Goal: Information Seeking & Learning: Learn about a topic

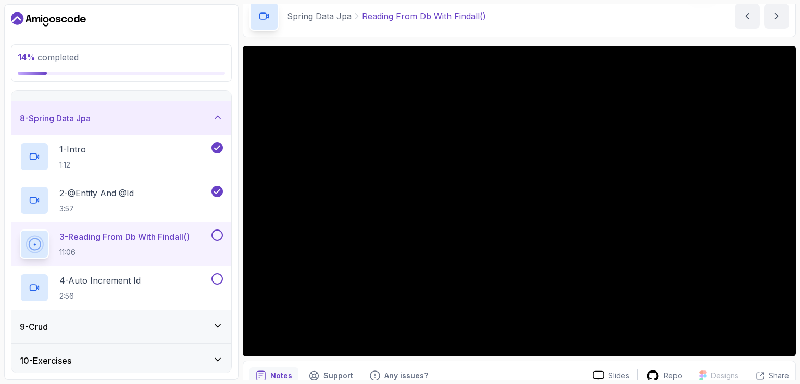
scroll to position [47, 0]
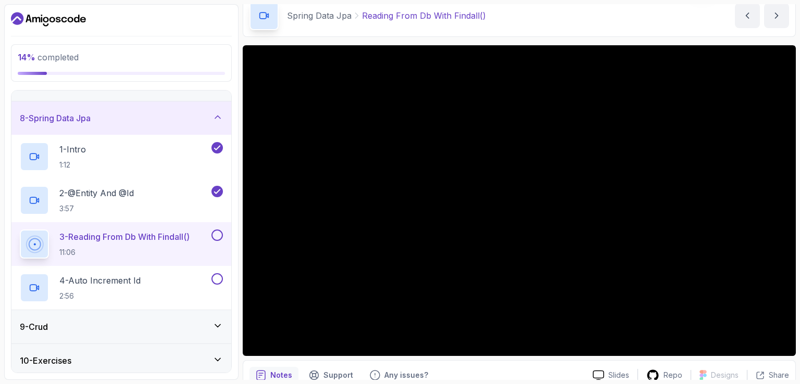
click at [471, 370] on div "Notes Support Any issues?" at bounding box center [416, 375] width 335 height 17
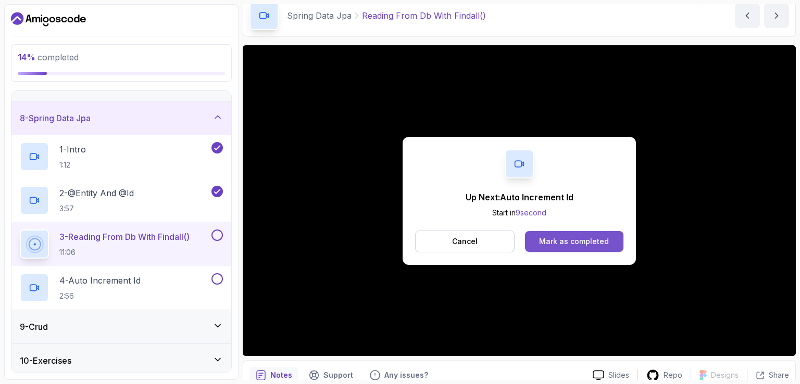
click at [579, 235] on button "Mark as completed" at bounding box center [574, 241] width 98 height 21
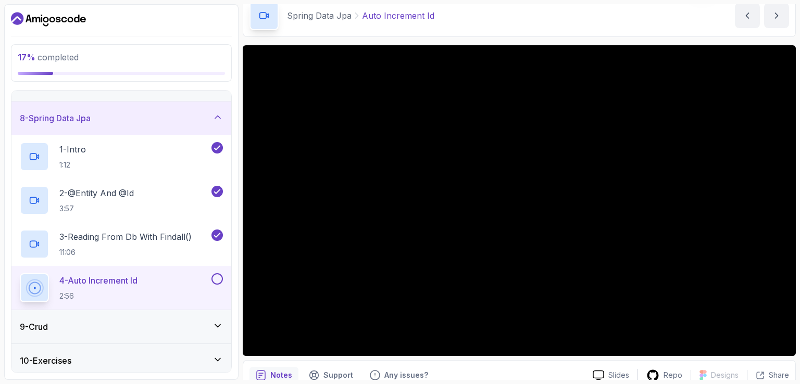
scroll to position [96, 0]
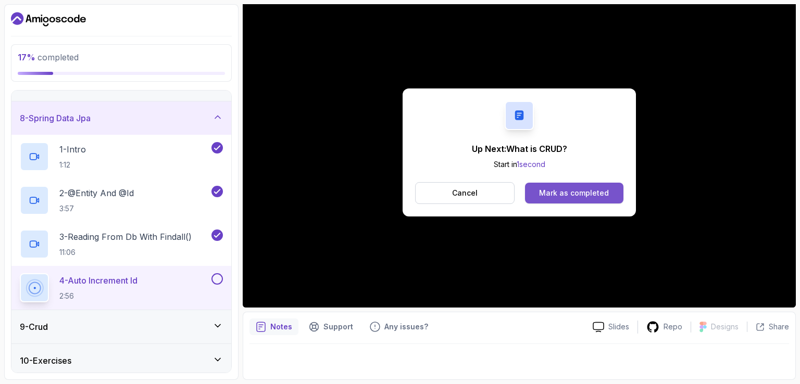
click at [575, 194] on div "Mark as completed" at bounding box center [574, 193] width 70 height 10
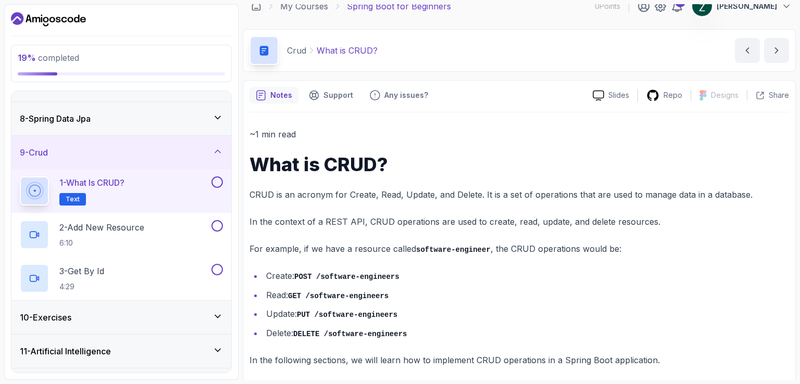
scroll to position [20, 0]
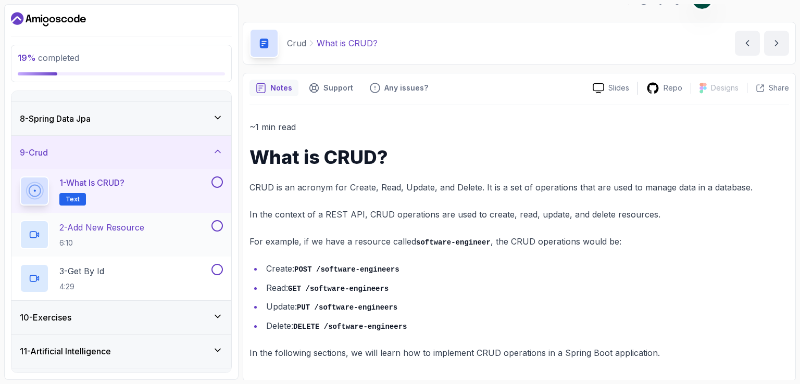
click at [110, 235] on h2 "2 - Add New Resource 6:10" at bounding box center [101, 234] width 85 height 27
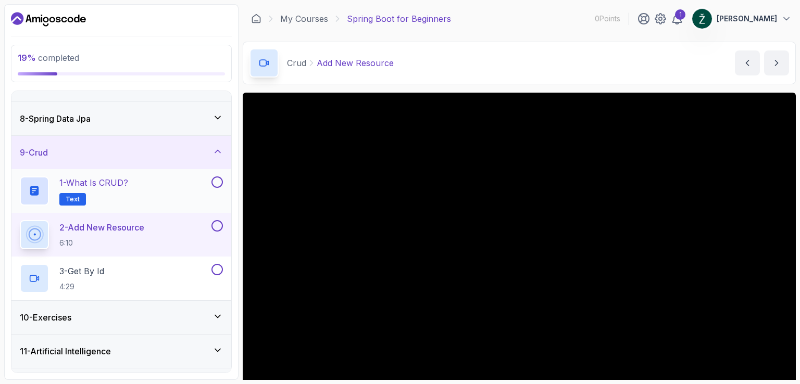
click at [214, 180] on button at bounding box center [216, 181] width 11 height 11
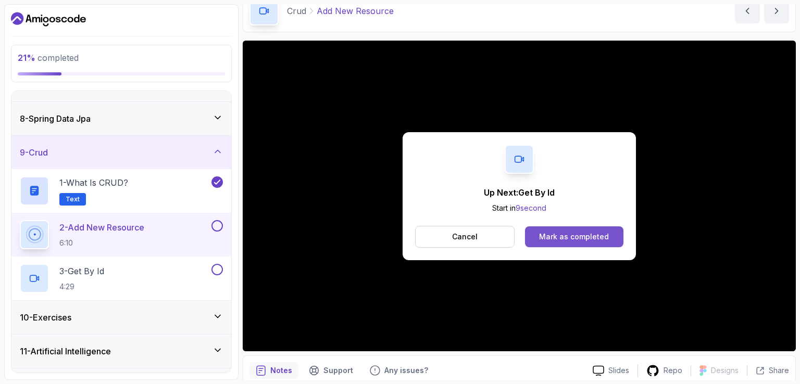
click at [550, 237] on div "Mark as completed" at bounding box center [574, 237] width 70 height 10
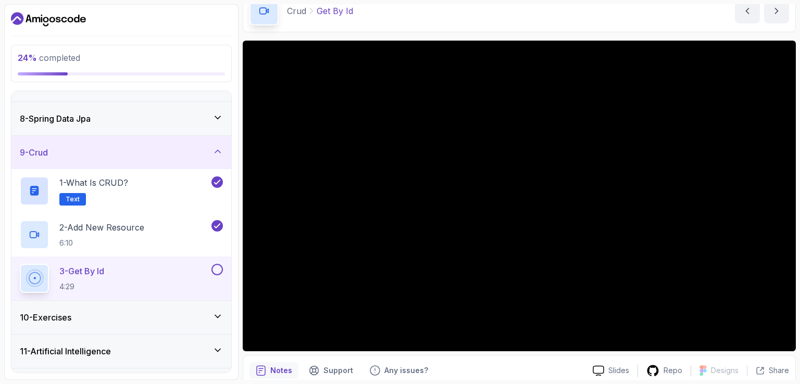
scroll to position [96, 0]
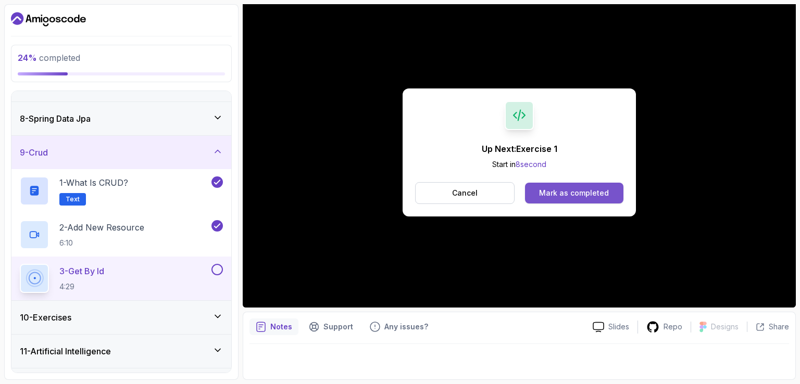
click at [589, 184] on button "Mark as completed" at bounding box center [574, 193] width 98 height 21
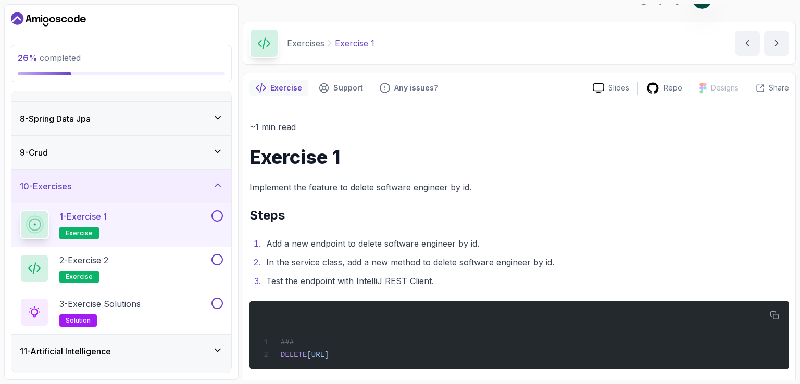
scroll to position [30, 0]
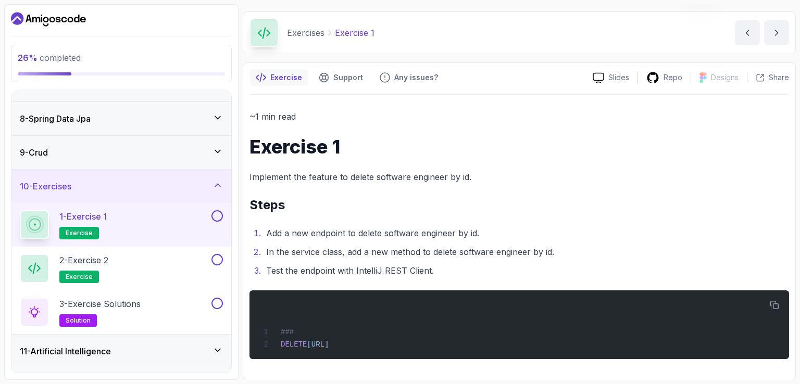
click at [217, 211] on button at bounding box center [216, 215] width 11 height 11
click at [155, 270] on div "2 - Exercise 2 exercise" at bounding box center [115, 268] width 190 height 29
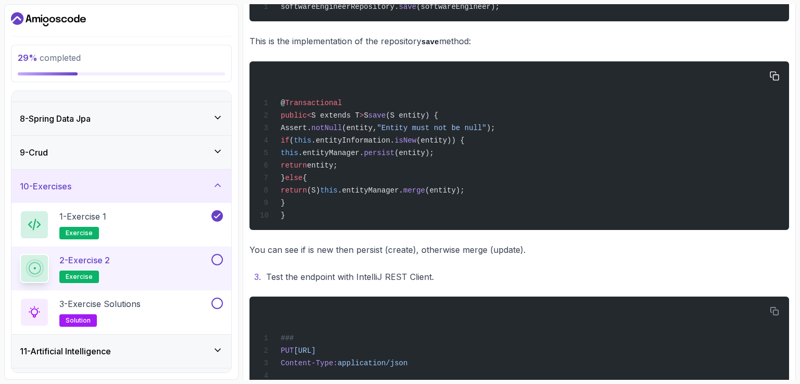
scroll to position [343, 0]
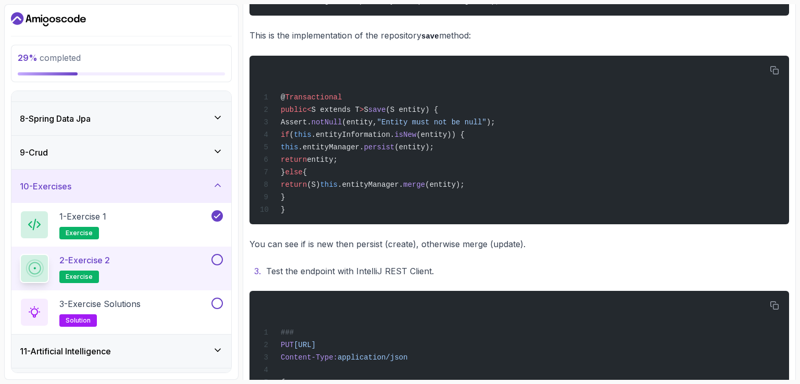
drag, startPoint x: 375, startPoint y: 263, endPoint x: 332, endPoint y: 269, distance: 43.1
click at [332, 269] on li "Test the endpoint with IntelliJ REST Client." at bounding box center [526, 271] width 526 height 15
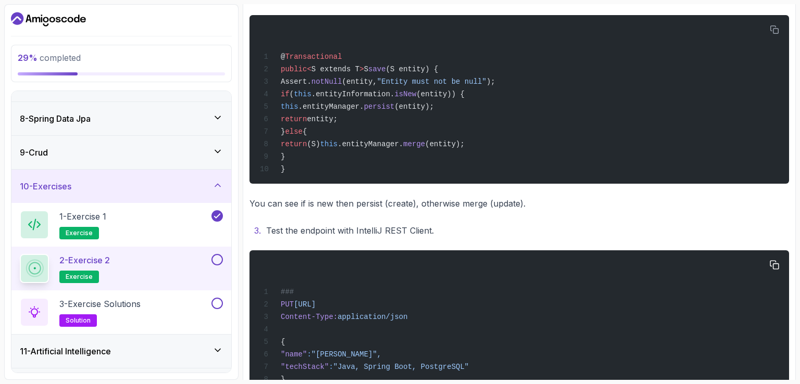
scroll to position [365, 0]
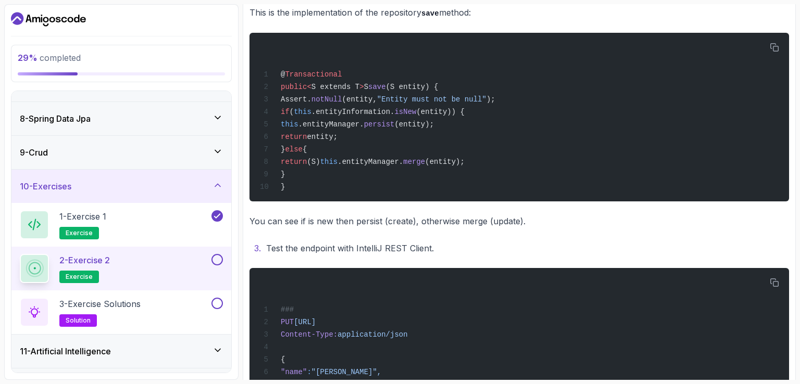
drag, startPoint x: 350, startPoint y: 274, endPoint x: 314, endPoint y: 222, distance: 63.0
click at [314, 222] on p "You can see if is new then persist (create), otherwise merge (update)." at bounding box center [518, 221] width 539 height 15
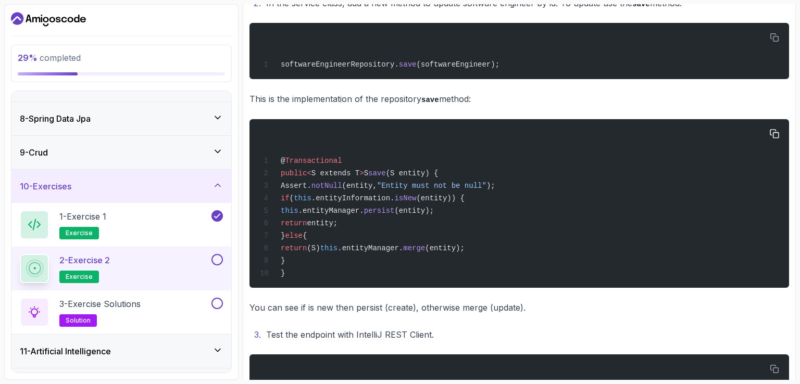
scroll to position [261, 0]
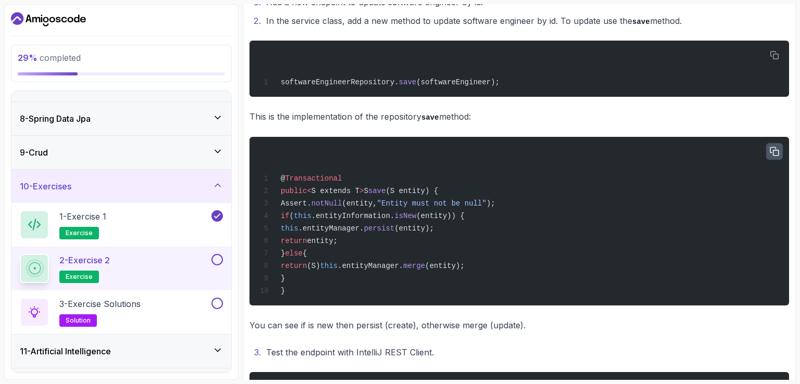
click at [771, 148] on icon "button" at bounding box center [774, 151] width 8 height 8
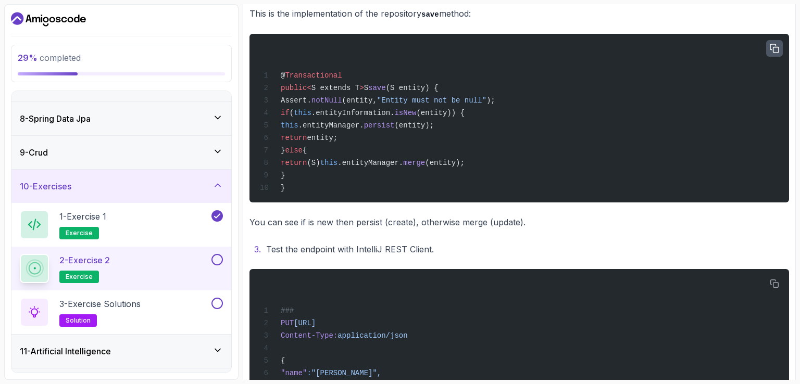
scroll to position [365, 0]
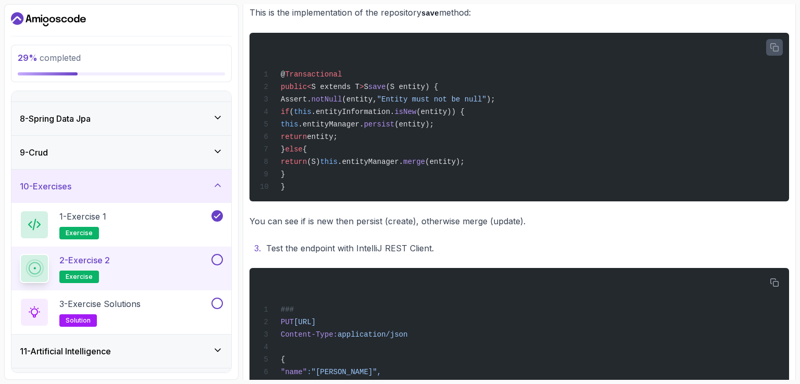
click at [773, 50] on icon "button" at bounding box center [774, 47] width 8 height 8
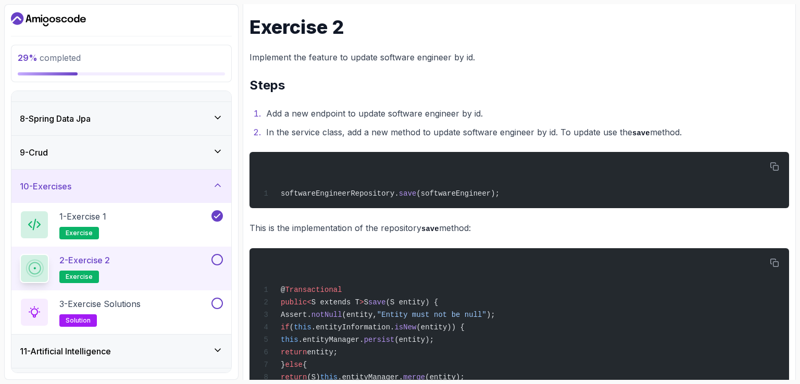
scroll to position [105, 0]
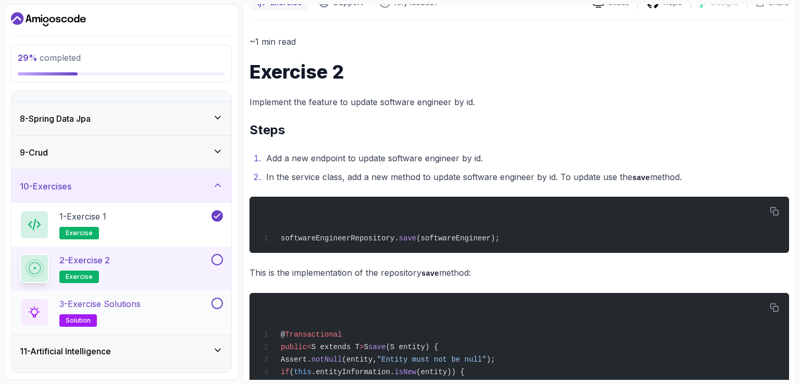
click at [173, 309] on div "3 - Exercise Solutions solution" at bounding box center [115, 312] width 190 height 29
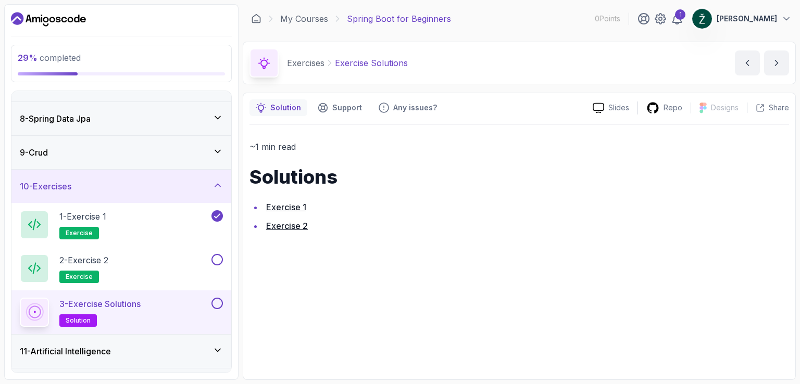
click at [291, 229] on link "Exercise 2" at bounding box center [287, 226] width 42 height 10
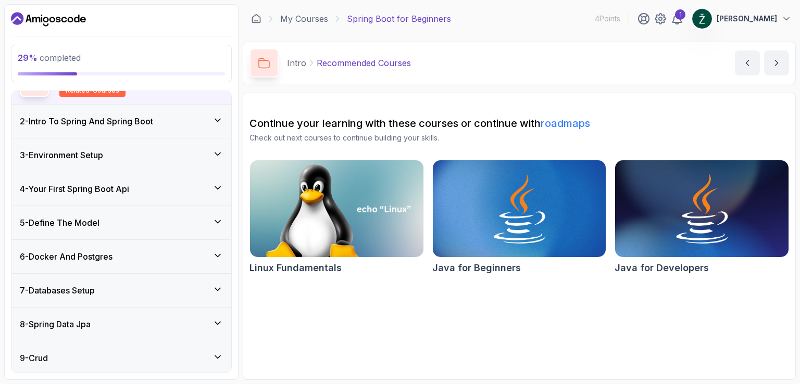
scroll to position [209, 0]
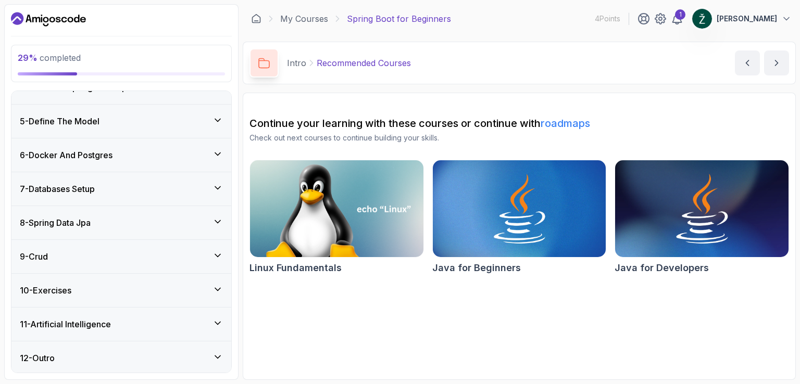
click at [98, 298] on div "10 - Exercises" at bounding box center [121, 290] width 220 height 33
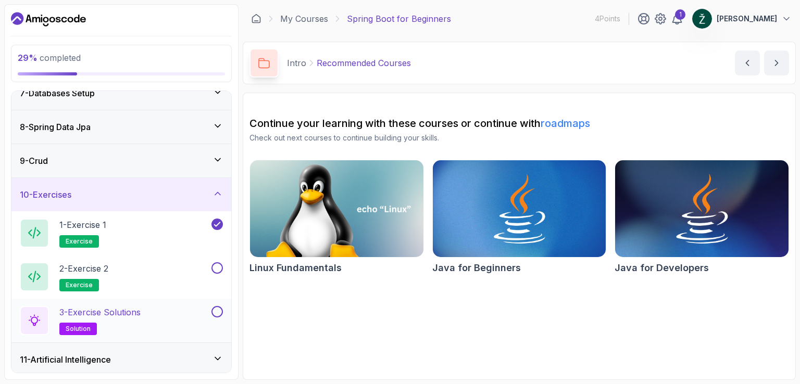
scroll to position [226, 0]
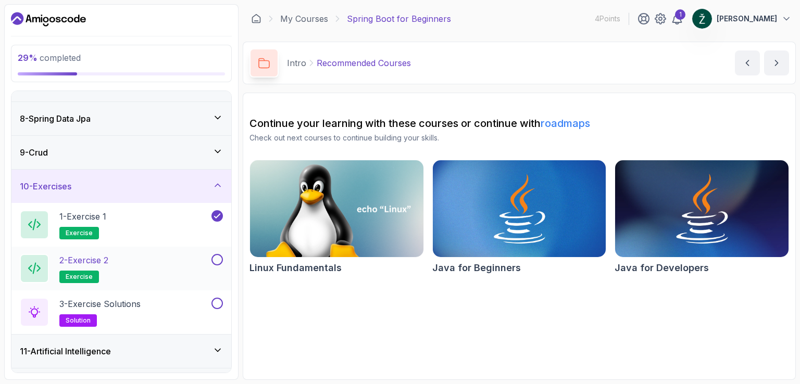
click at [143, 265] on div "2 - Exercise 2 exercise" at bounding box center [115, 268] width 190 height 29
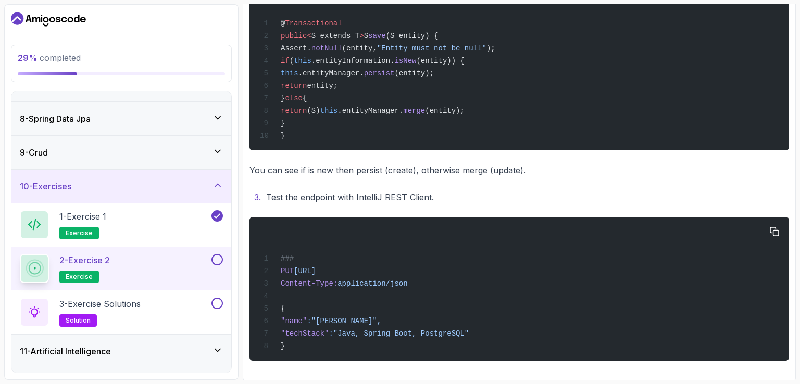
scroll to position [418, 0]
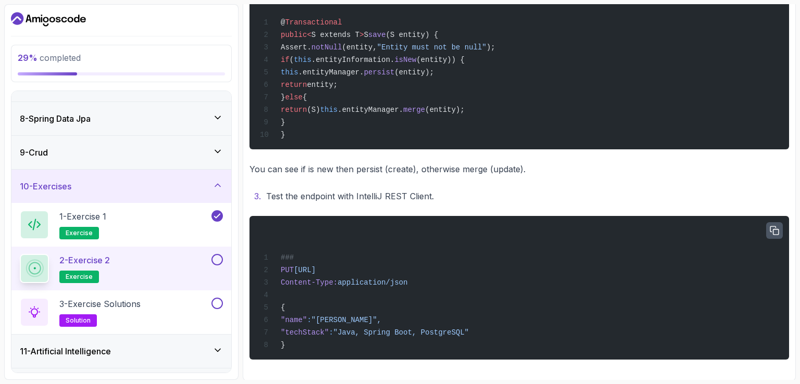
click at [778, 223] on button "button" at bounding box center [774, 230] width 17 height 17
click at [216, 259] on button at bounding box center [216, 259] width 11 height 11
click at [218, 300] on button at bounding box center [216, 303] width 11 height 11
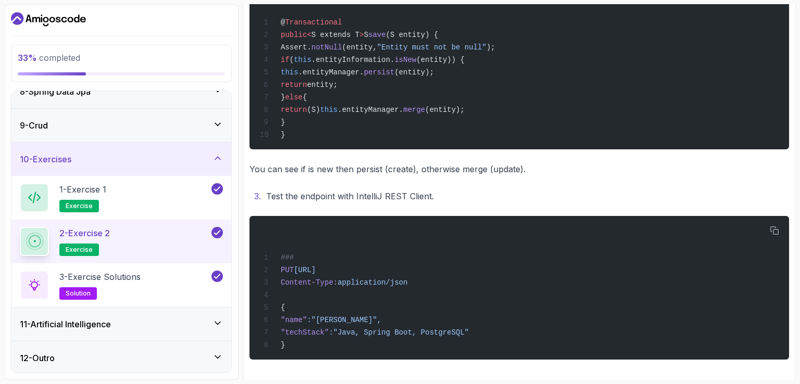
click at [203, 318] on div "11 - Artificial Intelligence" at bounding box center [121, 324] width 203 height 12
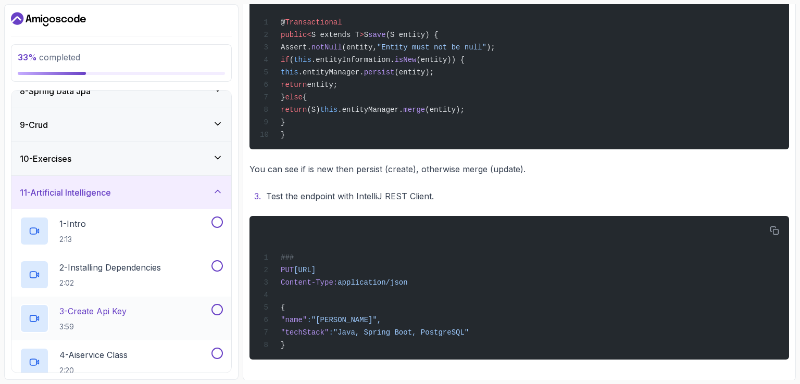
scroll to position [305, 0]
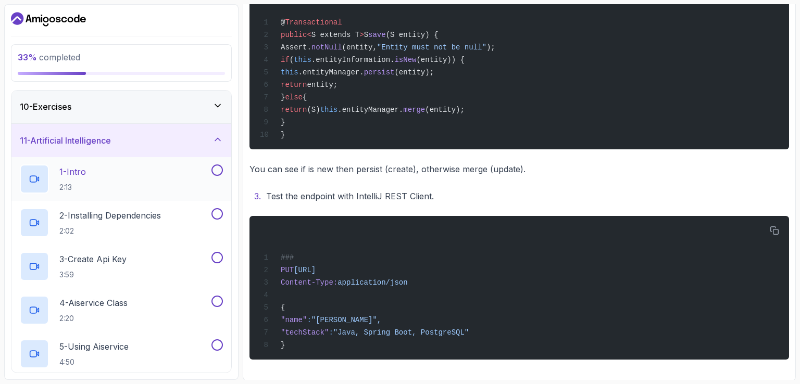
click at [157, 165] on div "1 - Intro 2:13" at bounding box center [115, 179] width 190 height 29
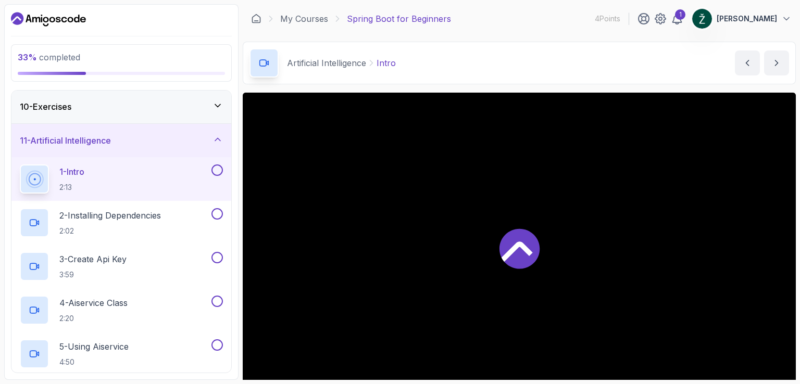
drag, startPoint x: 464, startPoint y: 142, endPoint x: 463, endPoint y: 133, distance: 9.0
drag, startPoint x: 463, startPoint y: 133, endPoint x: 441, endPoint y: 61, distance: 75.4
click at [441, 61] on div "Artificial Intelligence Intro Intro by nelson" at bounding box center [519, 63] width 553 height 43
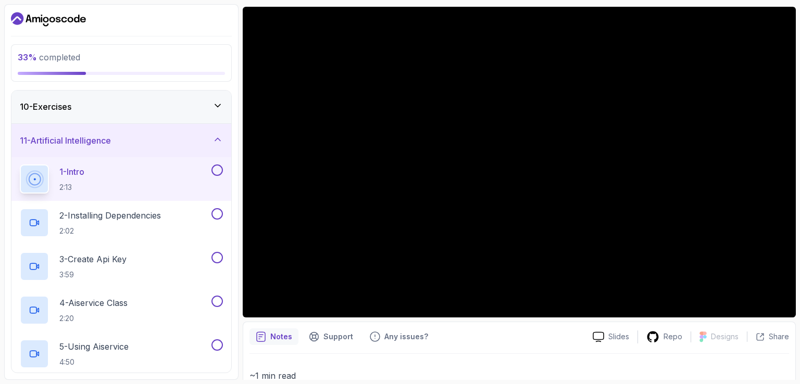
scroll to position [104, 0]
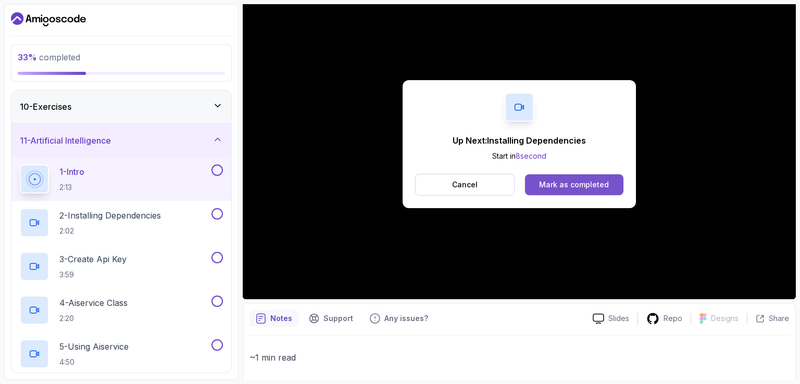
click at [583, 186] on div "Mark as completed" at bounding box center [574, 185] width 70 height 10
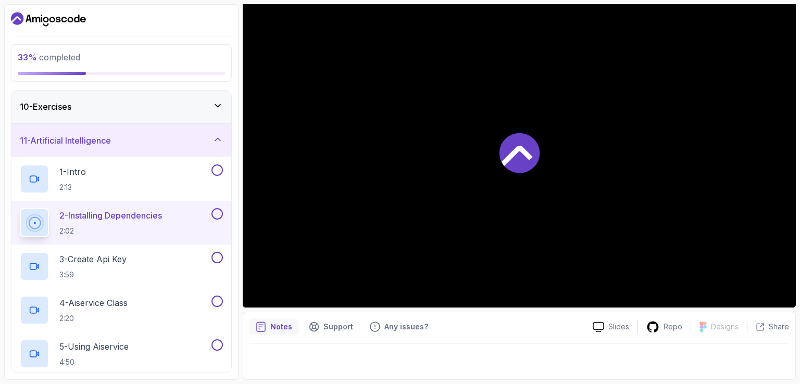
scroll to position [96, 0]
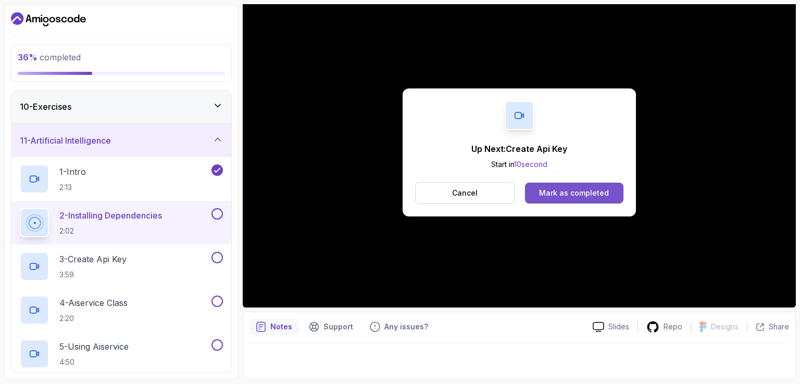
click at [570, 193] on div "Mark as completed" at bounding box center [574, 193] width 70 height 10
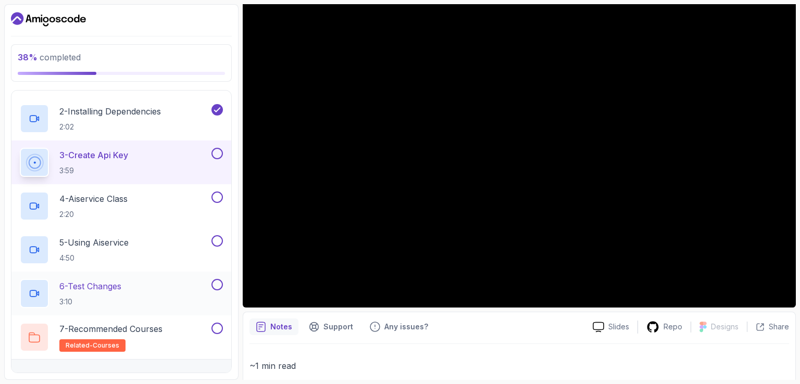
scroll to position [428, 0]
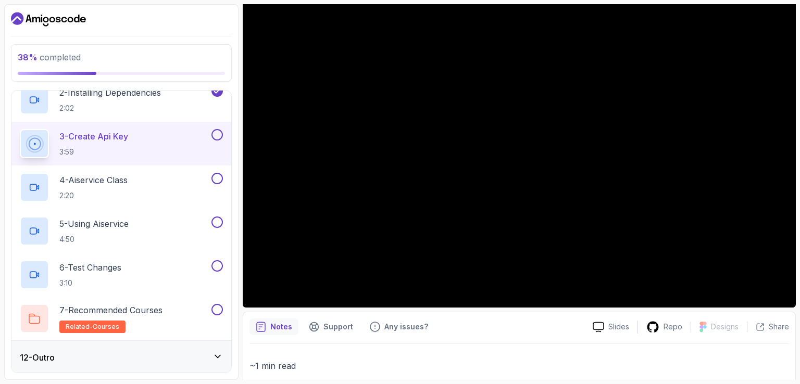
click at [217, 358] on icon at bounding box center [217, 356] width 10 height 10
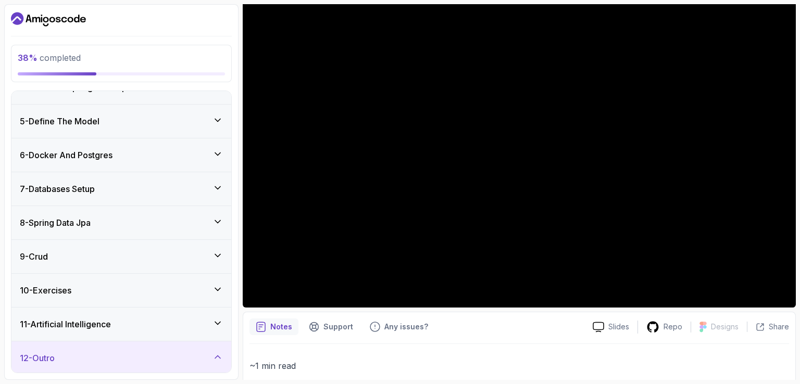
scroll to position [209, 0]
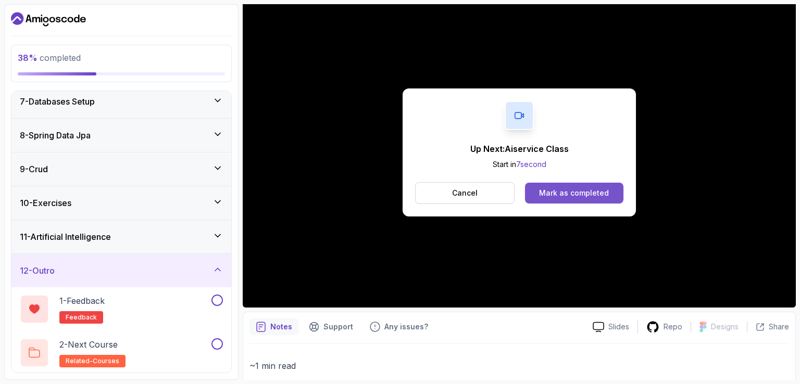
click at [571, 186] on button "Mark as completed" at bounding box center [574, 193] width 98 height 21
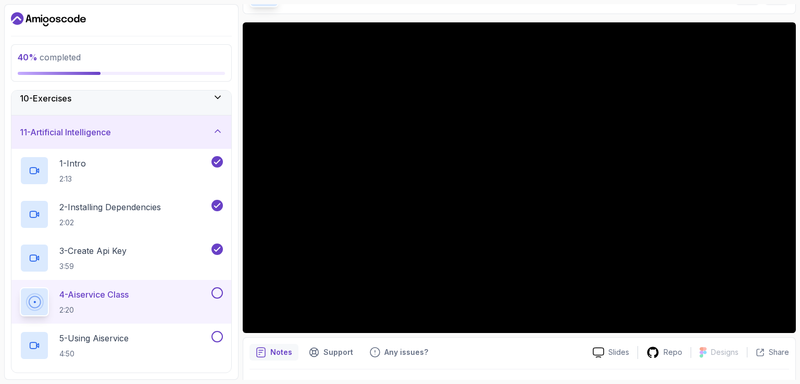
scroll to position [96, 0]
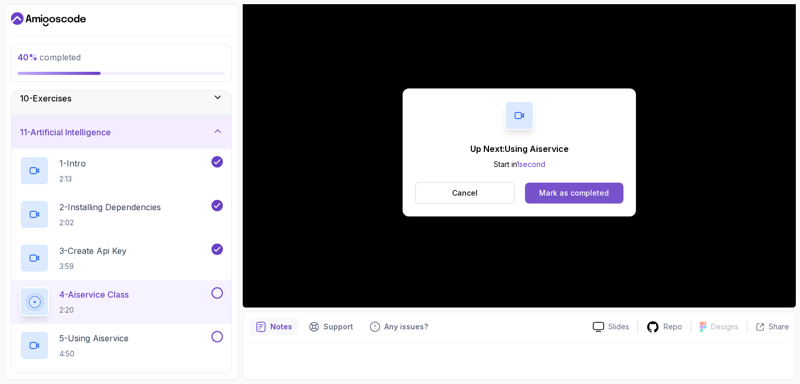
click at [555, 191] on div "Mark as completed" at bounding box center [574, 193] width 70 height 10
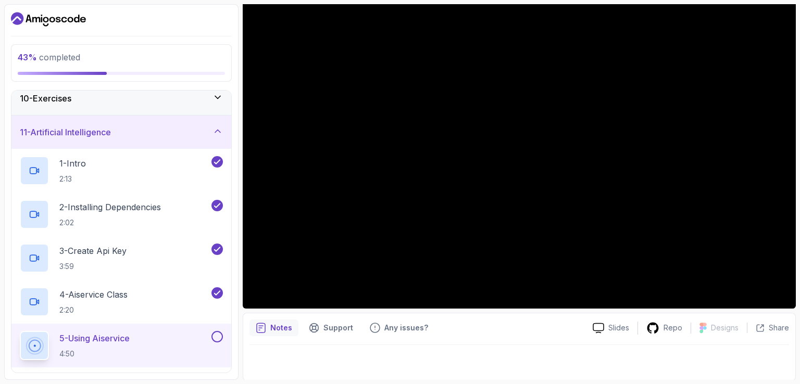
scroll to position [96, 0]
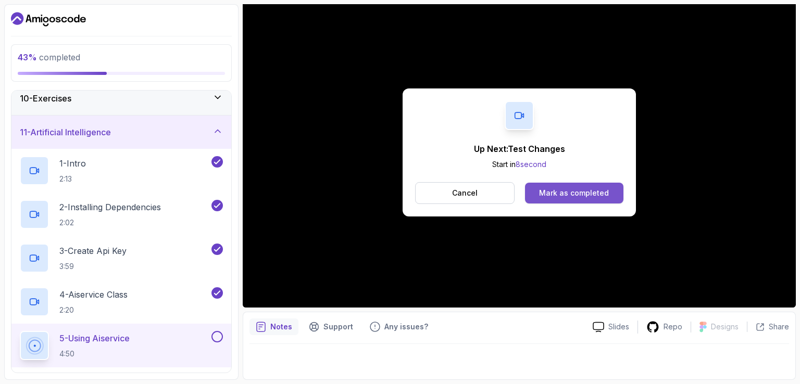
click at [578, 202] on button "Mark as completed" at bounding box center [574, 193] width 98 height 21
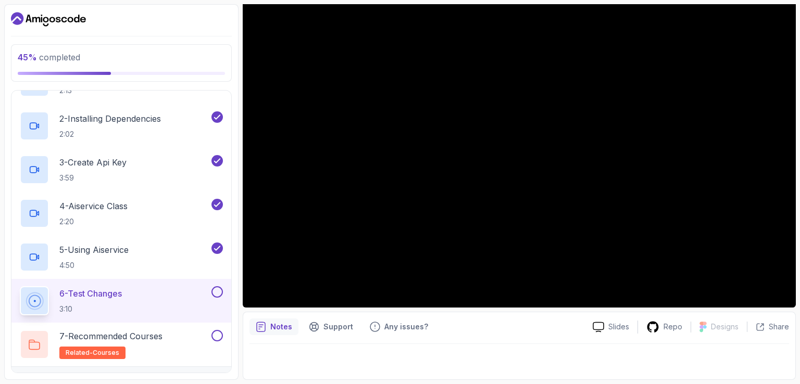
scroll to position [418, 0]
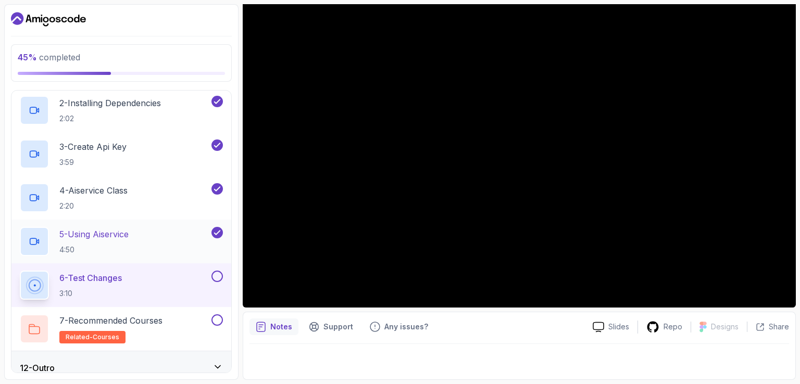
click at [162, 234] on div "5 - Using Aiservice 4:50" at bounding box center [115, 241] width 190 height 29
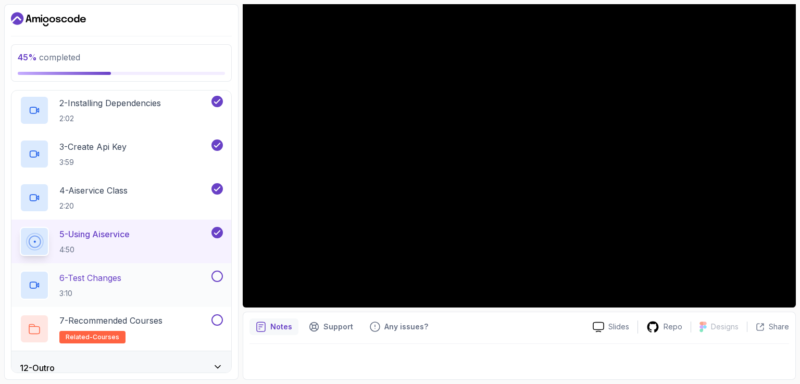
click at [95, 284] on h2 "6 - Test Changes 3:10" at bounding box center [90, 285] width 62 height 27
